Goal: Task Accomplishment & Management: Complete application form

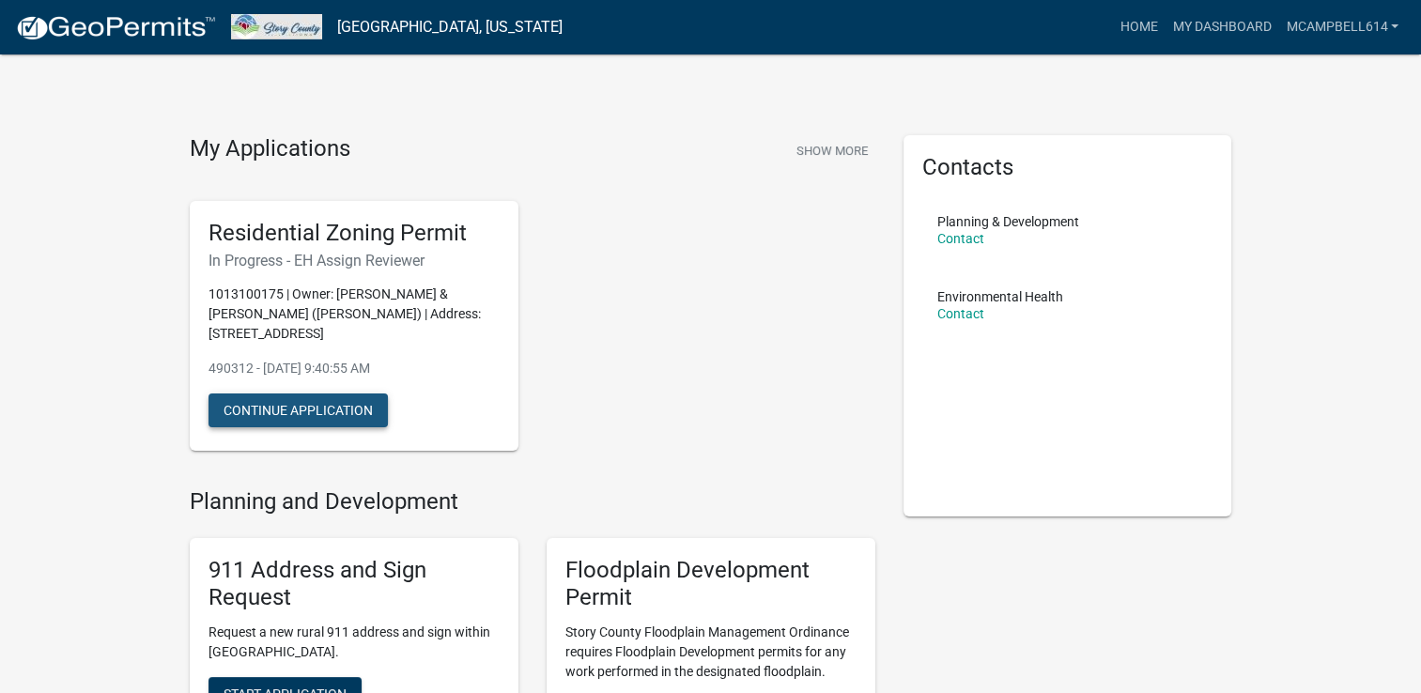
click at [282, 410] on button "Continue Application" at bounding box center [298, 411] width 179 height 34
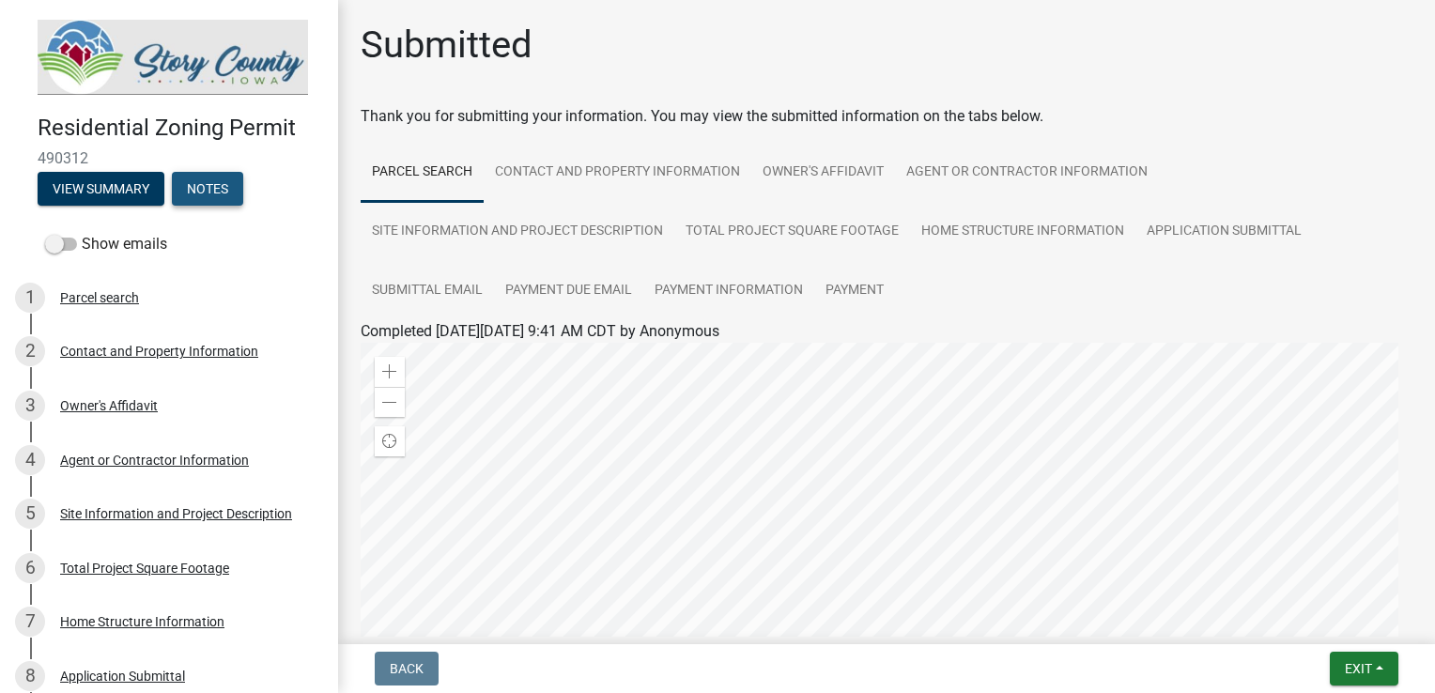
click at [200, 194] on button "Notes" at bounding box center [207, 189] width 71 height 34
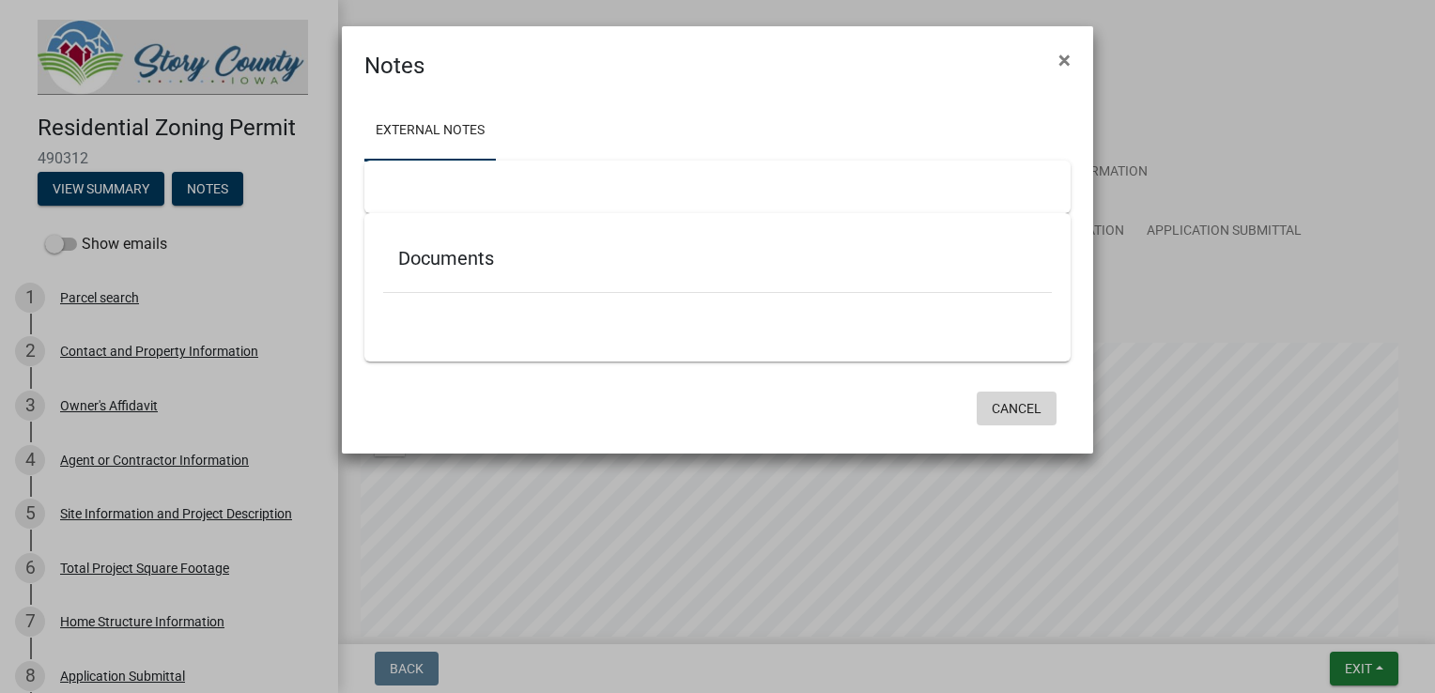
click at [1003, 400] on button "Cancel" at bounding box center [1017, 409] width 80 height 34
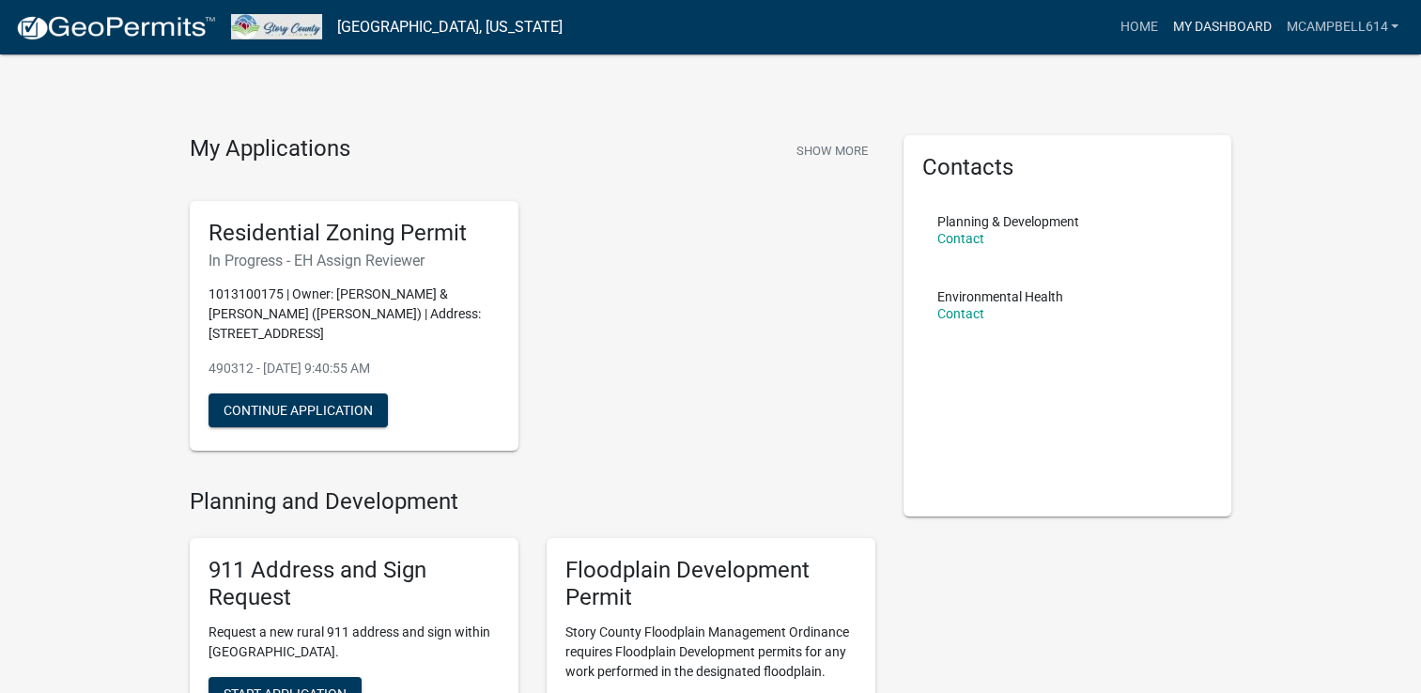
click at [1185, 34] on link "My Dashboard" at bounding box center [1222, 27] width 114 height 36
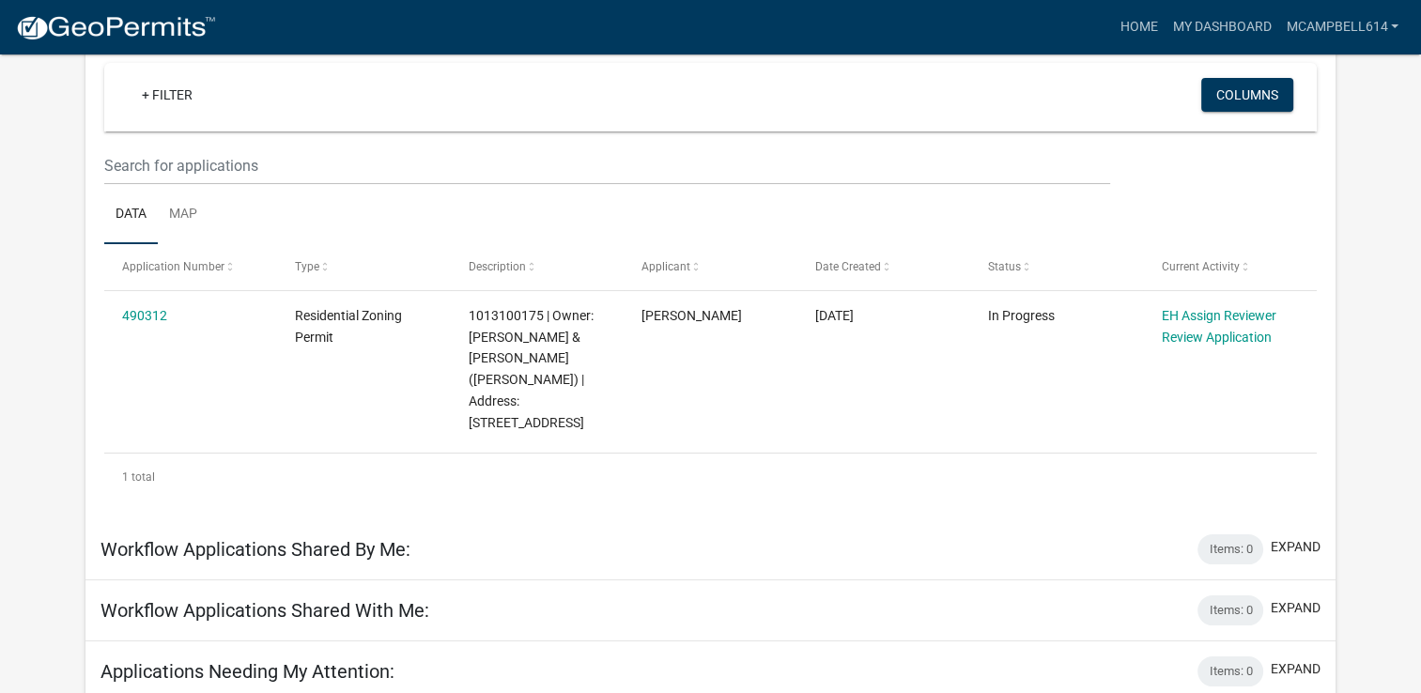
scroll to position [188, 0]
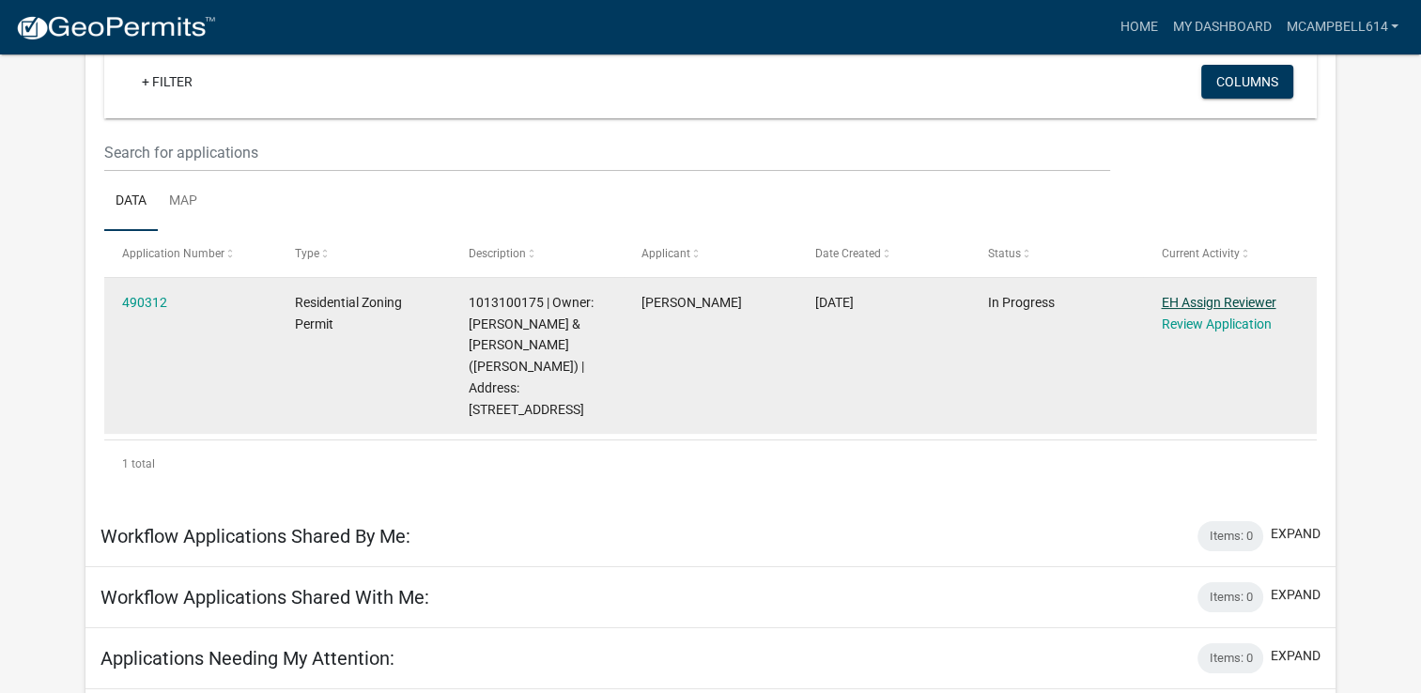
click at [1185, 295] on link "EH Assign Reviewer" at bounding box center [1218, 302] width 115 height 15
